Goal: Task Accomplishment & Management: Manage account settings

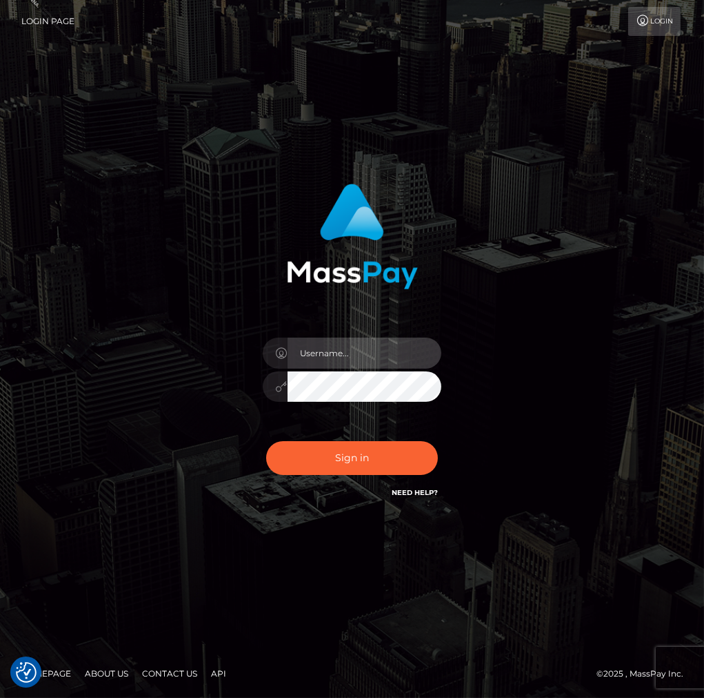
type input "Veska.megabonanza"
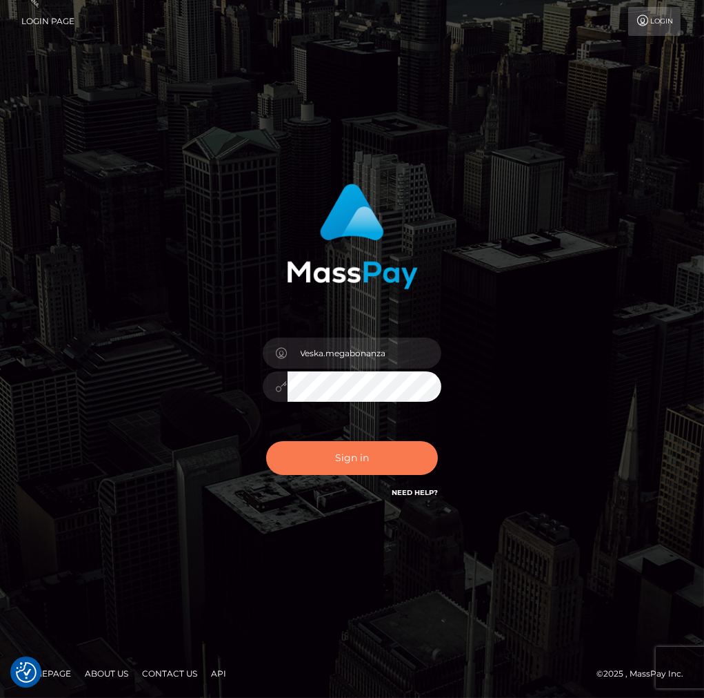
click at [339, 450] on button "Sign in" at bounding box center [352, 458] width 173 height 34
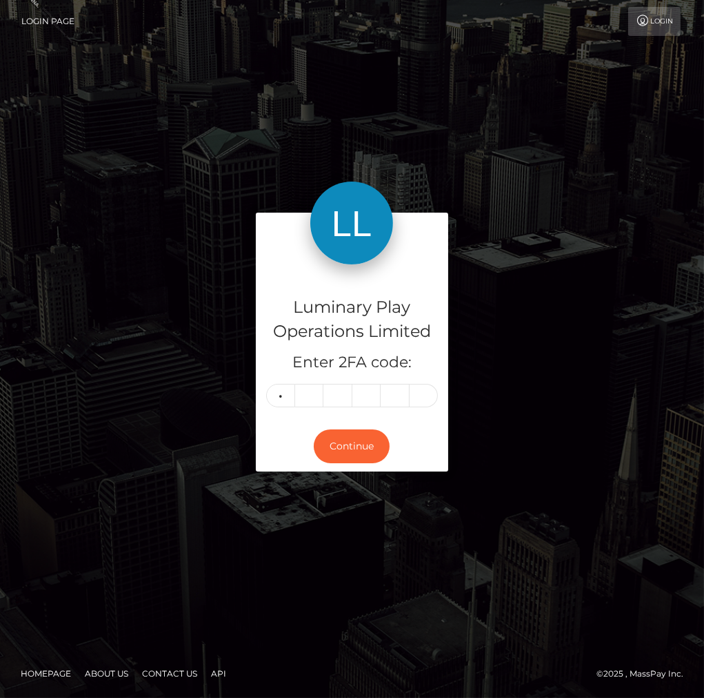
type input "1"
type input "7"
type input "2"
type input "4"
type input "2"
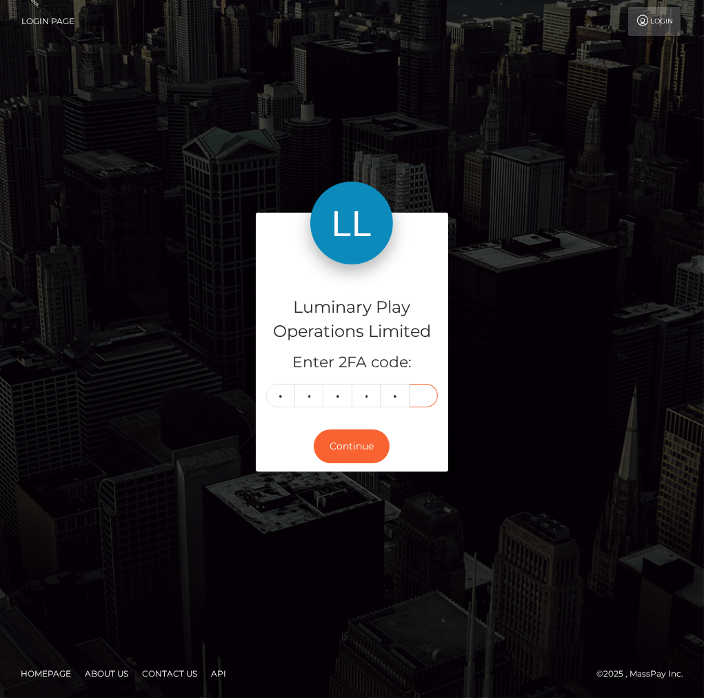
type input "2"
